Goal: Task Accomplishment & Management: Complete application form

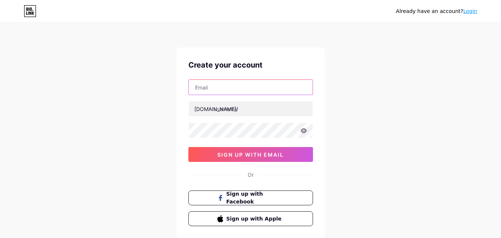
click at [234, 91] on input "text" at bounding box center [251, 87] width 124 height 15
type input "[EMAIL_ADDRESS][DOMAIN_NAME]"
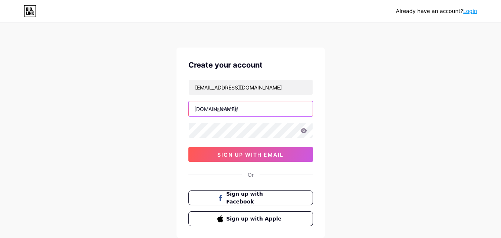
click at [230, 109] on input "text" at bounding box center [251, 108] width 124 height 15
click at [227, 113] on input "text" at bounding box center [251, 108] width 124 height 15
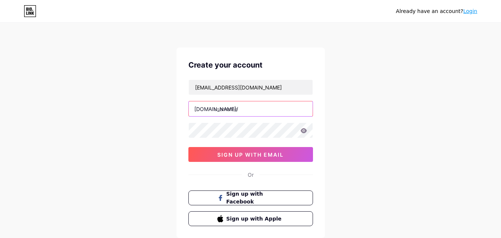
paste input "shearlucksalon"
type input "shearlucksalon"
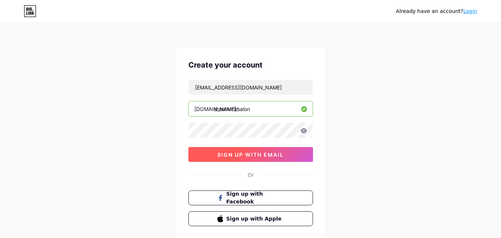
click at [236, 157] on span "sign up with email" at bounding box center [250, 154] width 66 height 6
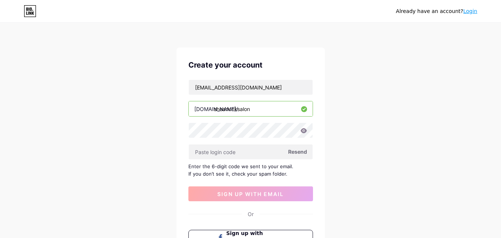
drag, startPoint x: 238, startPoint y: 154, endPoint x: 129, endPoint y: 132, distance: 112.0
click at [129, 132] on div "Already have an account? Login Create your account [EMAIL_ADDRESS][DOMAIN_NAME]…" at bounding box center [250, 161] width 501 height 323
paste input "549637"
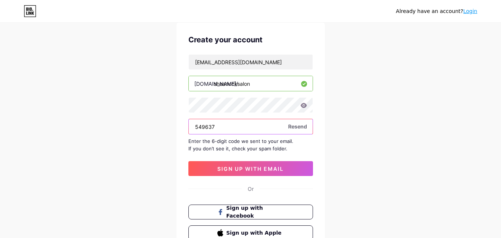
scroll to position [62, 0]
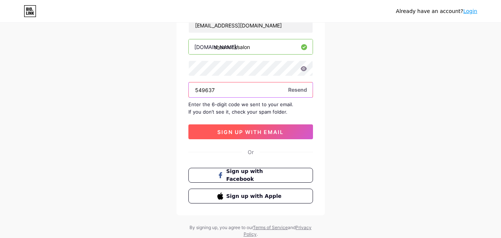
type input "549637"
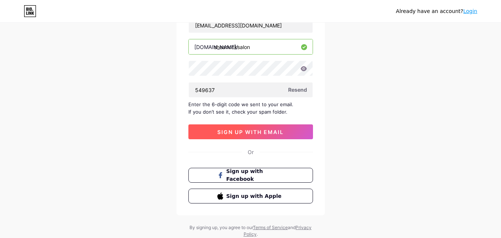
click at [236, 131] on span "sign up with email" at bounding box center [250, 132] width 66 height 6
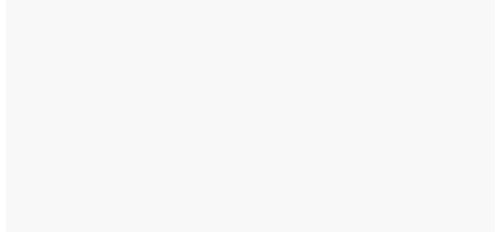
scroll to position [0, 0]
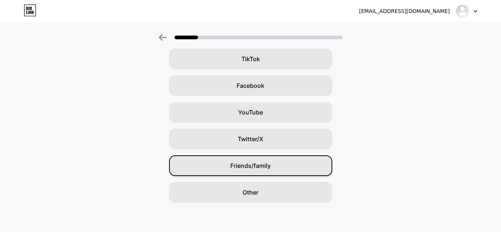
scroll to position [88, 0]
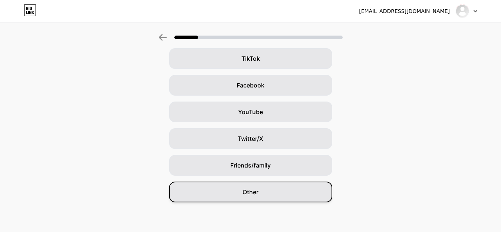
click at [250, 189] on span "Other" at bounding box center [251, 192] width 16 height 9
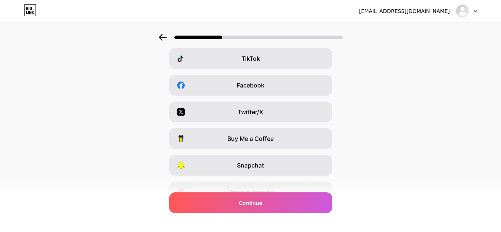
scroll to position [0, 0]
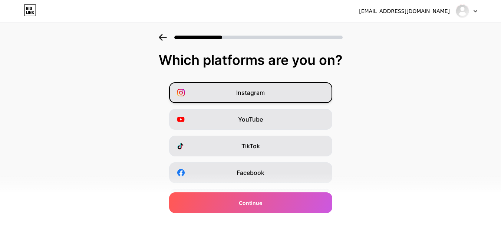
click at [250, 93] on span "Instagram" at bounding box center [250, 92] width 29 height 9
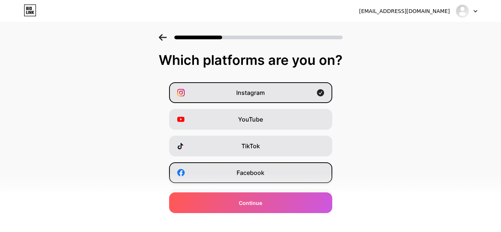
click at [253, 167] on div "Facebook" at bounding box center [250, 172] width 163 height 21
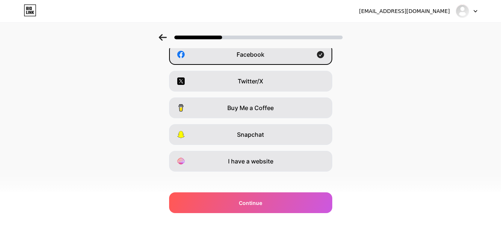
scroll to position [125, 0]
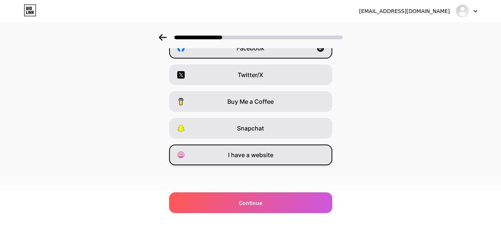
click at [250, 156] on span "I have a website" at bounding box center [250, 155] width 45 height 9
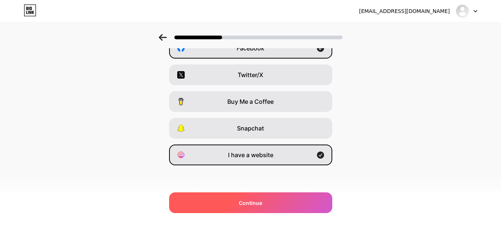
click at [285, 201] on div "Continue" at bounding box center [250, 202] width 163 height 21
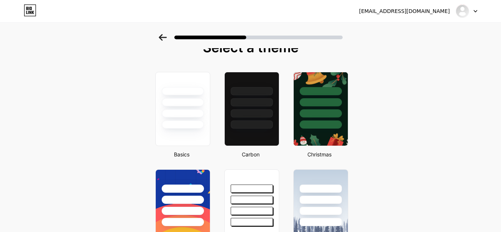
scroll to position [0, 0]
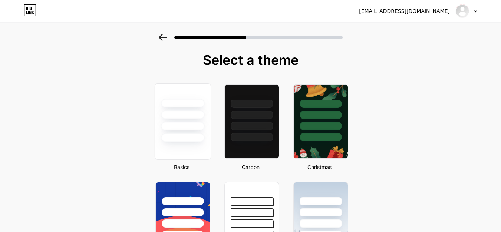
click at [187, 116] on div at bounding box center [182, 115] width 43 height 9
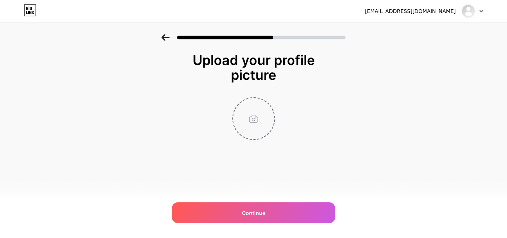
click at [257, 119] on input "file" at bounding box center [253, 118] width 41 height 41
type input "C:\fakepath\527605175_1434378308344637_7554090513736237830_n.jpg"
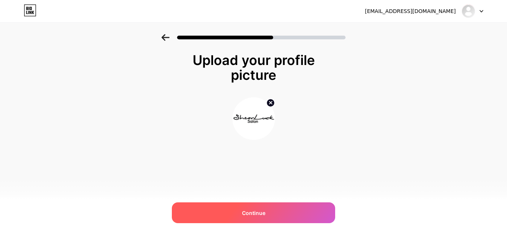
click at [259, 210] on span "Continue" at bounding box center [253, 213] width 23 height 8
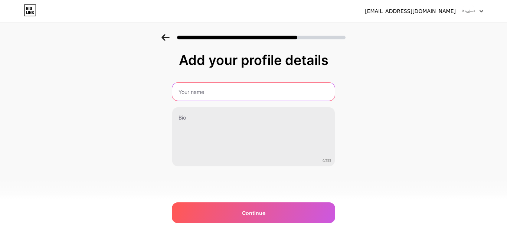
click at [194, 93] on input "text" at bounding box center [253, 92] width 162 height 18
click at [194, 93] on input "text" at bounding box center [253, 92] width 164 height 18
type input "Shear Luck Salom"
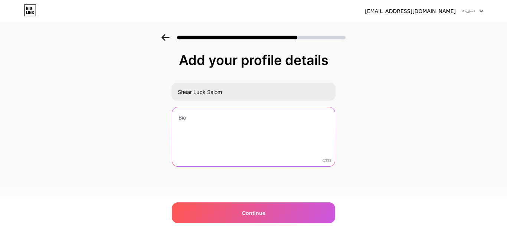
click at [195, 137] on textarea at bounding box center [253, 137] width 162 height 60
click at [195, 137] on textarea at bounding box center [253, 137] width 164 height 60
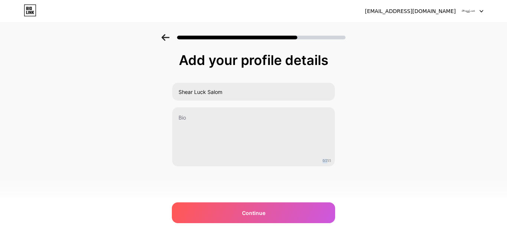
drag, startPoint x: 328, startPoint y: 162, endPoint x: 337, endPoint y: 159, distance: 9.3
click at [337, 159] on div "Add your profile details Shear Luck Salom 0/255 Continue Error" at bounding box center [253, 118] width 507 height 169
click at [327, 160] on span "0/255" at bounding box center [326, 161] width 9 height 4
click at [329, 160] on span "0/255" at bounding box center [326, 161] width 9 height 4
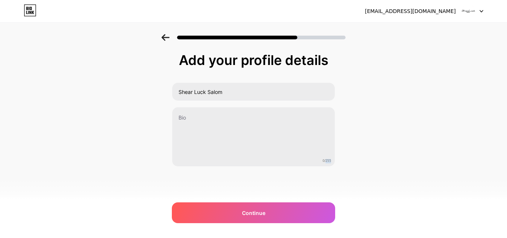
copy span "255"
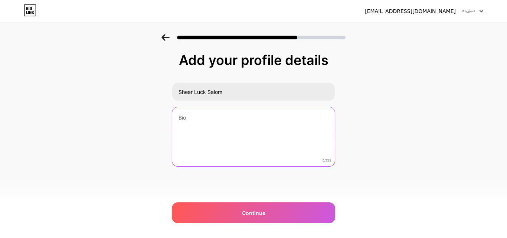
click at [215, 131] on textarea at bounding box center [253, 137] width 162 height 60
paste textarea "ShearLuck Salon in [GEOGRAPHIC_DATA] offers expert haircuts, balayage, highligh…"
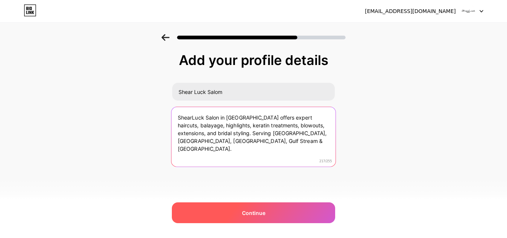
type textarea "ShearLuck Salon in [GEOGRAPHIC_DATA] offers expert haircuts, balayage, highligh…"
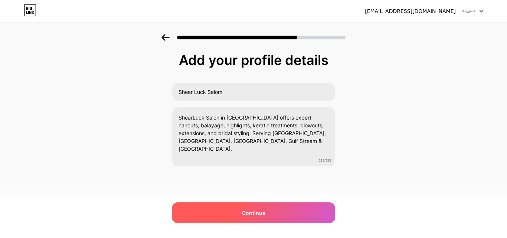
click at [251, 212] on span "Continue" at bounding box center [253, 213] width 23 height 8
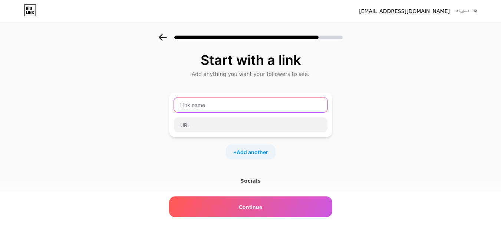
click at [200, 106] on input "text" at bounding box center [251, 105] width 154 height 15
click at [220, 106] on input "text" at bounding box center [251, 105] width 154 height 15
paste input "ShearLuck Salon"
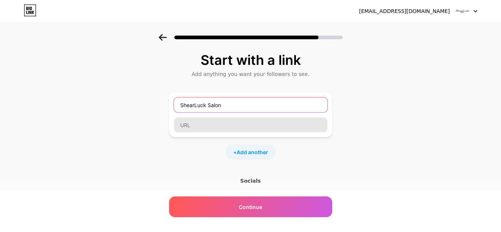
type input "ShearLuck Salon"
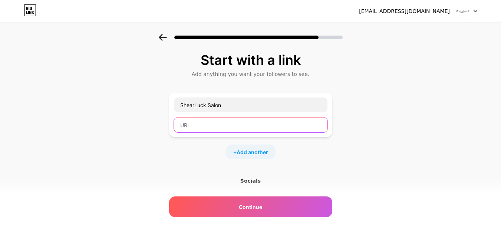
click at [200, 123] on input "text" at bounding box center [251, 125] width 154 height 15
paste input "[URL][DOMAIN_NAME]"
type input "[URL][DOMAIN_NAME]"
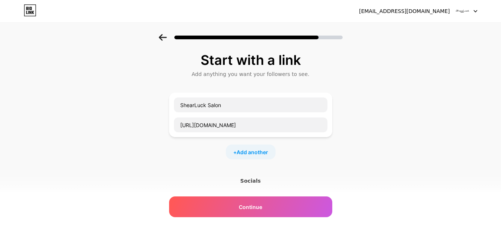
click at [253, 181] on div "Socials" at bounding box center [250, 180] width 163 height 7
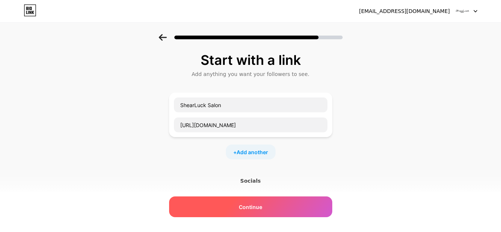
click at [256, 207] on span "Continue" at bounding box center [250, 207] width 23 height 8
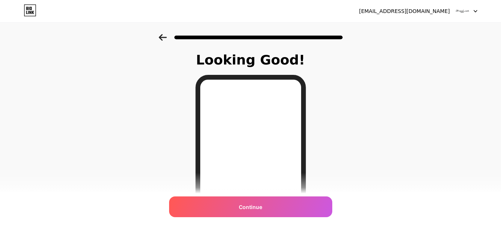
click at [164, 37] on icon at bounding box center [163, 37] width 8 height 7
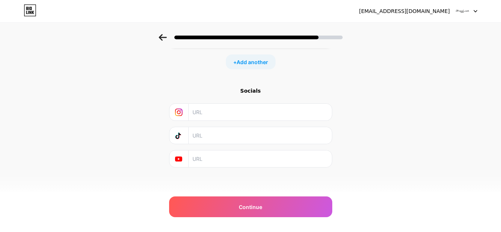
scroll to position [92, 0]
click at [201, 112] on input "text" at bounding box center [259, 110] width 135 height 17
paste input "[URL][DOMAIN_NAME]"
type input "[URL][DOMAIN_NAME]"
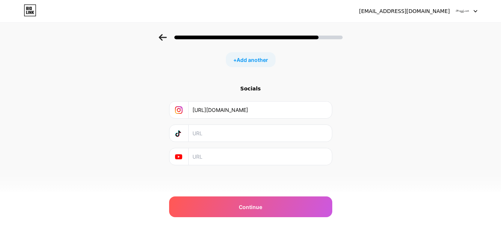
click at [200, 132] on input "text" at bounding box center [259, 133] width 135 height 17
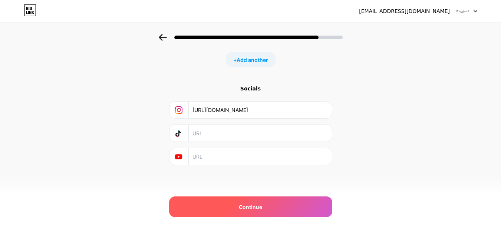
click at [238, 203] on div "Continue" at bounding box center [250, 207] width 163 height 21
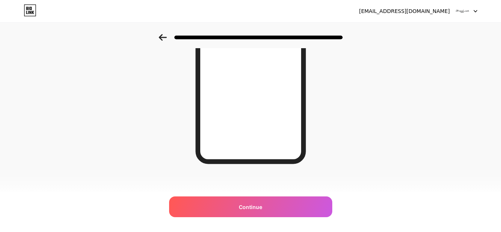
scroll to position [141, 0]
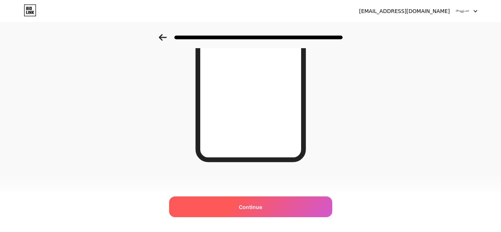
click at [260, 211] on span "Continue" at bounding box center [250, 207] width 23 height 8
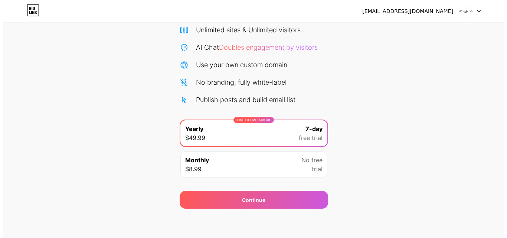
scroll to position [61, 0]
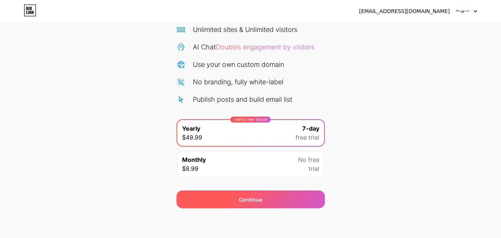
click at [256, 205] on div "Continue" at bounding box center [251, 199] width 148 height 18
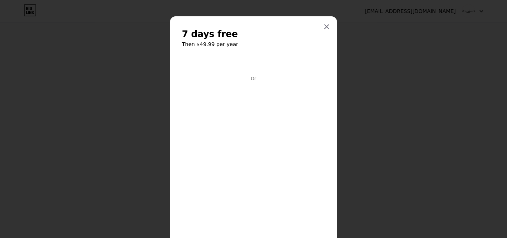
scroll to position [61, 0]
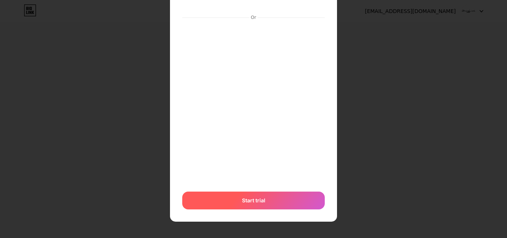
click at [247, 200] on span "Start trial" at bounding box center [253, 200] width 23 height 8
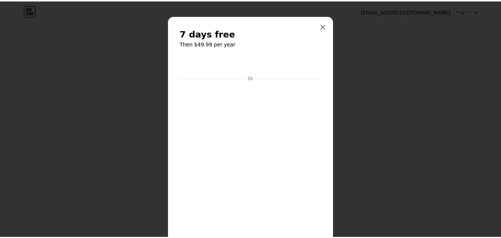
scroll to position [0, 0]
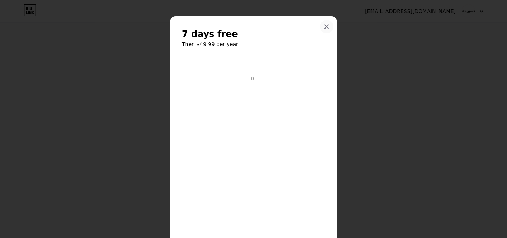
click at [324, 26] on icon at bounding box center [326, 27] width 4 height 4
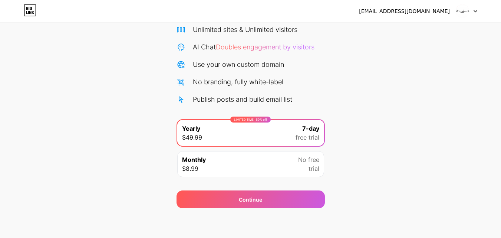
click at [281, 165] on div "Monthly $8.99 No free trial" at bounding box center [250, 164] width 147 height 26
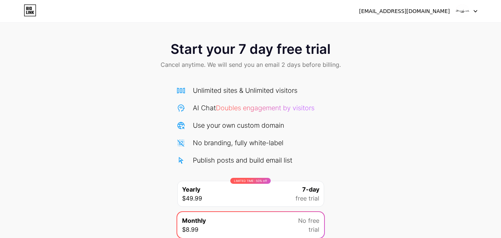
click at [277, 65] on span "Cancel anytime. We will send you an email 2 days before billing." at bounding box center [251, 64] width 180 height 9
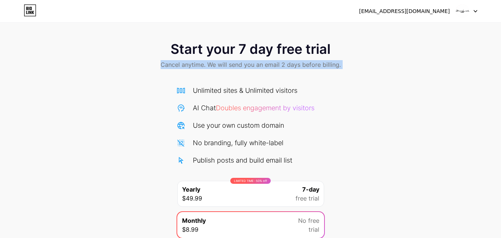
click at [277, 65] on span "Cancel anytime. We will send you an email 2 days before billing." at bounding box center [251, 64] width 180 height 9
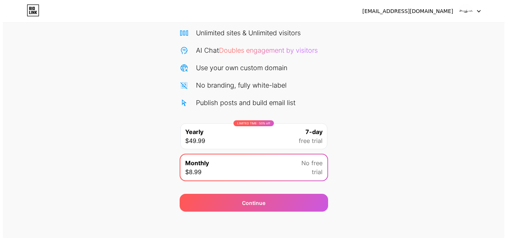
scroll to position [61, 0]
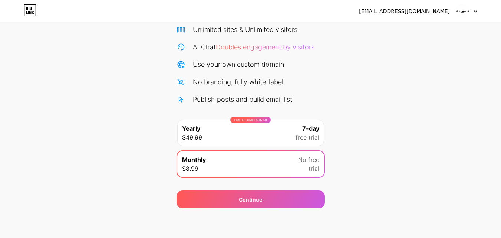
click at [259, 140] on div "LIMITED TIME : 50% off Yearly $49.99 7-day free trial" at bounding box center [250, 133] width 147 height 26
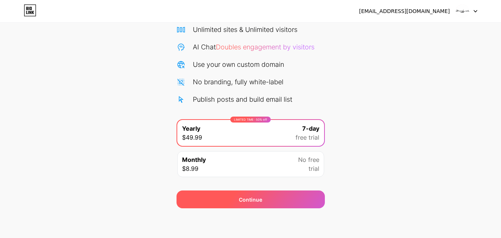
click at [256, 201] on div "Continue" at bounding box center [250, 199] width 23 height 8
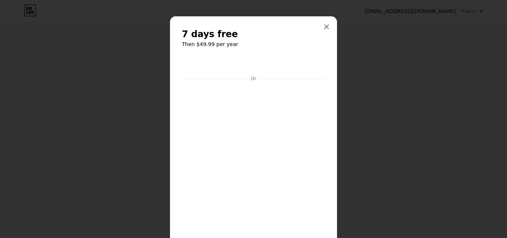
click at [249, 81] on div "Or" at bounding box center [253, 79] width 8 height 6
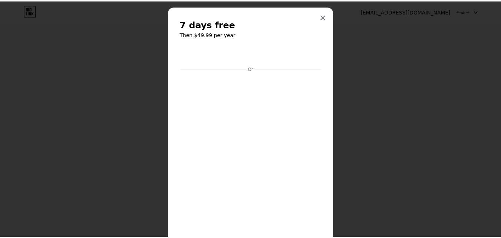
scroll to position [0, 0]
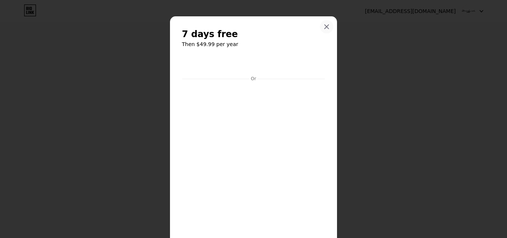
click at [326, 27] on icon at bounding box center [326, 27] width 6 height 6
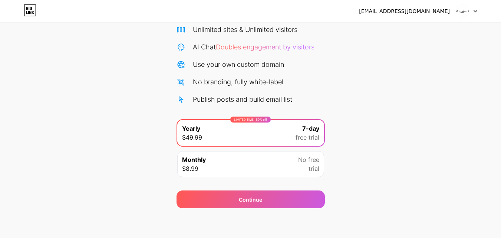
click at [417, 12] on div "[EMAIL_ADDRESS][DOMAIN_NAME]" at bounding box center [404, 11] width 91 height 8
click at [474, 11] on icon at bounding box center [476, 11] width 4 height 3
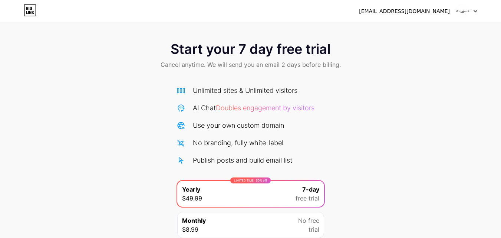
click at [247, 138] on div "No branding, fully white-label" at bounding box center [238, 143] width 90 height 10
click at [246, 107] on span "Doubles engagement by visitors" at bounding box center [265, 108] width 99 height 8
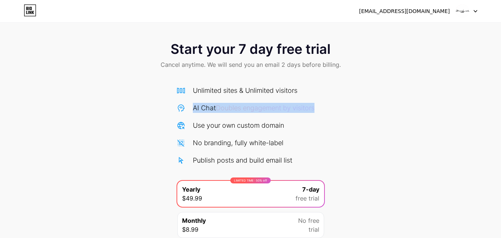
click at [246, 107] on span "Doubles engagement by visitors" at bounding box center [265, 108] width 99 height 8
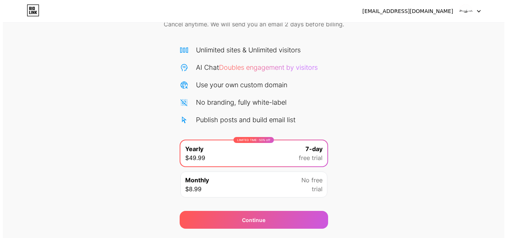
scroll to position [61, 0]
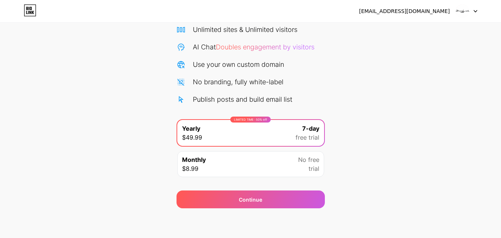
click at [220, 168] on div "Monthly $8.99 No free trial" at bounding box center [250, 164] width 147 height 26
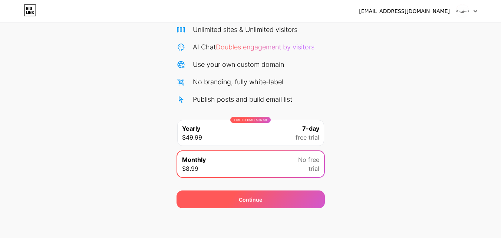
click at [243, 196] on div "Continue" at bounding box center [250, 199] width 23 height 8
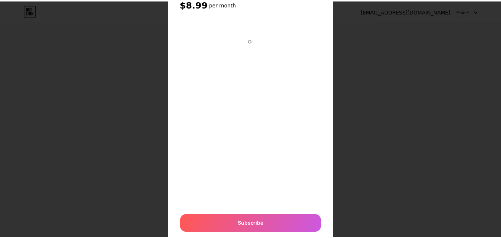
scroll to position [0, 0]
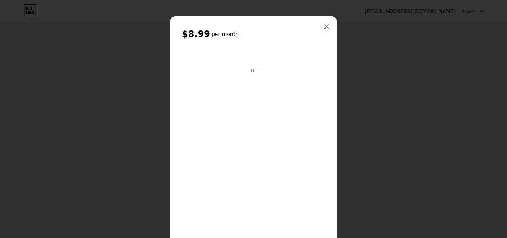
click at [323, 24] on icon at bounding box center [326, 27] width 6 height 6
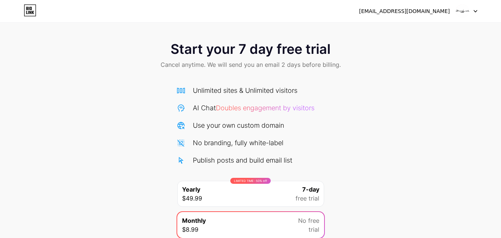
click at [248, 102] on div "Unlimited sites & Unlimited visitors AI Chat Doubles engagement by visitors Use…" at bounding box center [251, 125] width 148 height 80
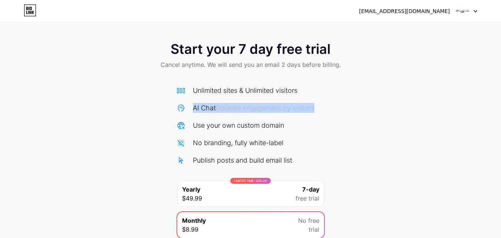
click at [248, 102] on div "Unlimited sites & Unlimited visitors AI Chat Doubles engagement by visitors Use…" at bounding box center [251, 125] width 148 height 80
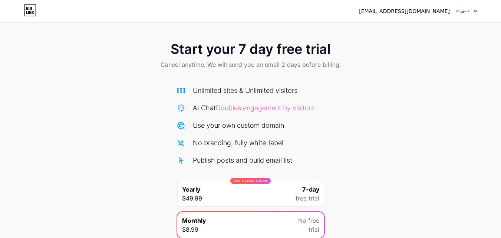
click at [233, 49] on span "Start your 7 day free trial" at bounding box center [251, 49] width 160 height 15
click at [34, 7] on icon at bounding box center [30, 10] width 13 height 12
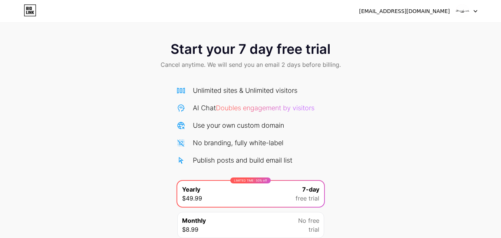
click at [472, 12] on div at bounding box center [467, 10] width 22 height 13
click at [426, 14] on div "[EMAIL_ADDRESS][DOMAIN_NAME]" at bounding box center [404, 11] width 91 height 8
click at [399, 6] on div "[EMAIL_ADDRESS][DOMAIN_NAME]" at bounding box center [418, 10] width 118 height 13
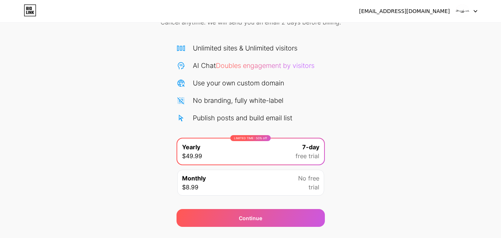
scroll to position [61, 0]
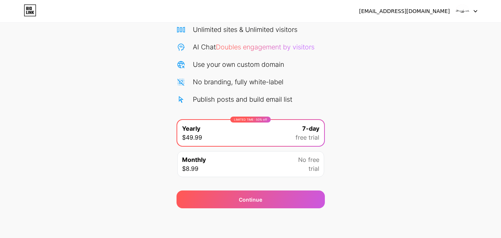
click at [251, 50] on span "Doubles engagement by visitors" at bounding box center [265, 47] width 99 height 8
click at [251, 51] on div "AI Chat Doubles engagement by visitors" at bounding box center [254, 47] width 122 height 10
click at [250, 52] on div "AI Chat Doubles engagement by visitors" at bounding box center [254, 47] width 122 height 10
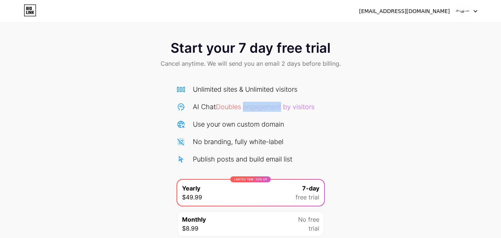
scroll to position [0, 0]
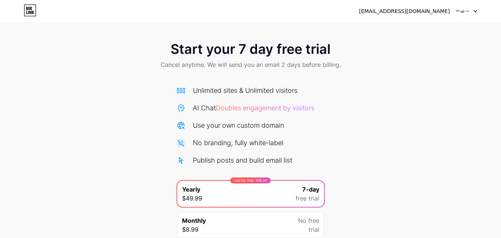
click at [245, 86] on div "Unlimited sites & Unlimited visitors" at bounding box center [245, 90] width 105 height 10
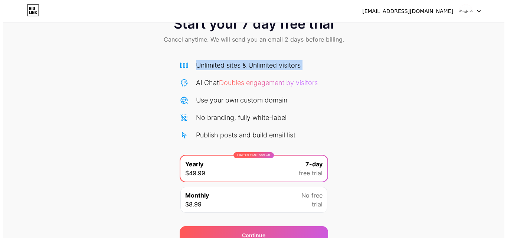
scroll to position [61, 0]
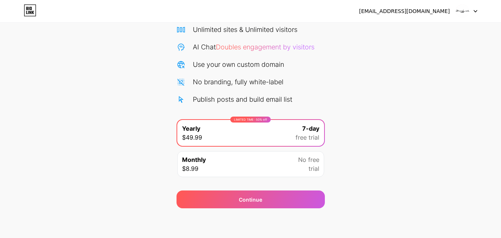
click at [220, 131] on div "LIMITED TIME : 50% off Yearly $49.99 7-day free trial" at bounding box center [250, 133] width 147 height 26
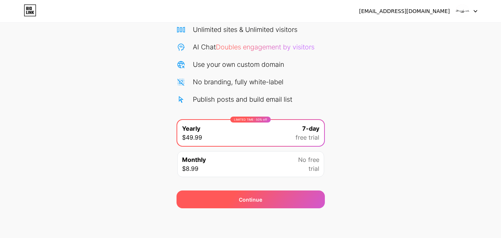
click at [251, 205] on div "Continue" at bounding box center [251, 199] width 148 height 18
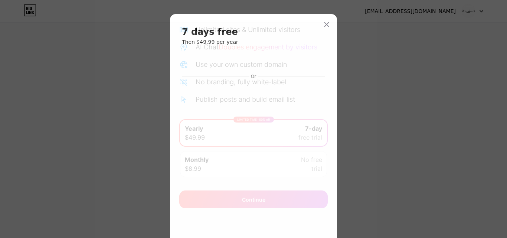
scroll to position [0, 0]
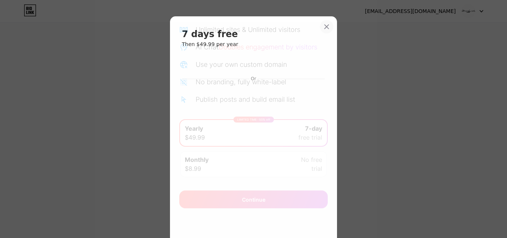
click at [326, 26] on icon at bounding box center [326, 27] width 6 height 6
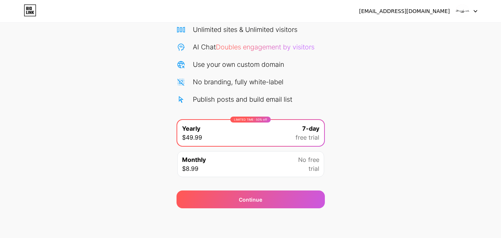
click at [245, 162] on div "Monthly $8.99 No free trial" at bounding box center [250, 164] width 147 height 26
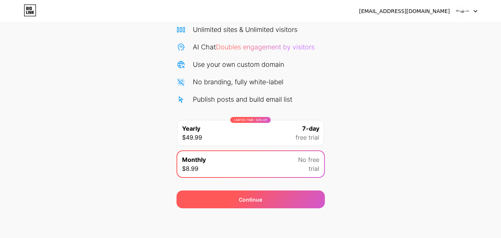
click at [231, 197] on div "Continue" at bounding box center [251, 199] width 148 height 18
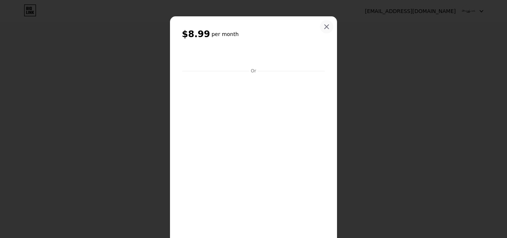
click at [323, 27] on icon at bounding box center [326, 27] width 6 height 6
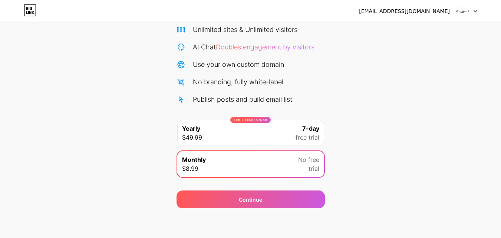
click at [35, 8] on icon at bounding box center [30, 10] width 13 height 12
